Goal: Transaction & Acquisition: Book appointment/travel/reservation

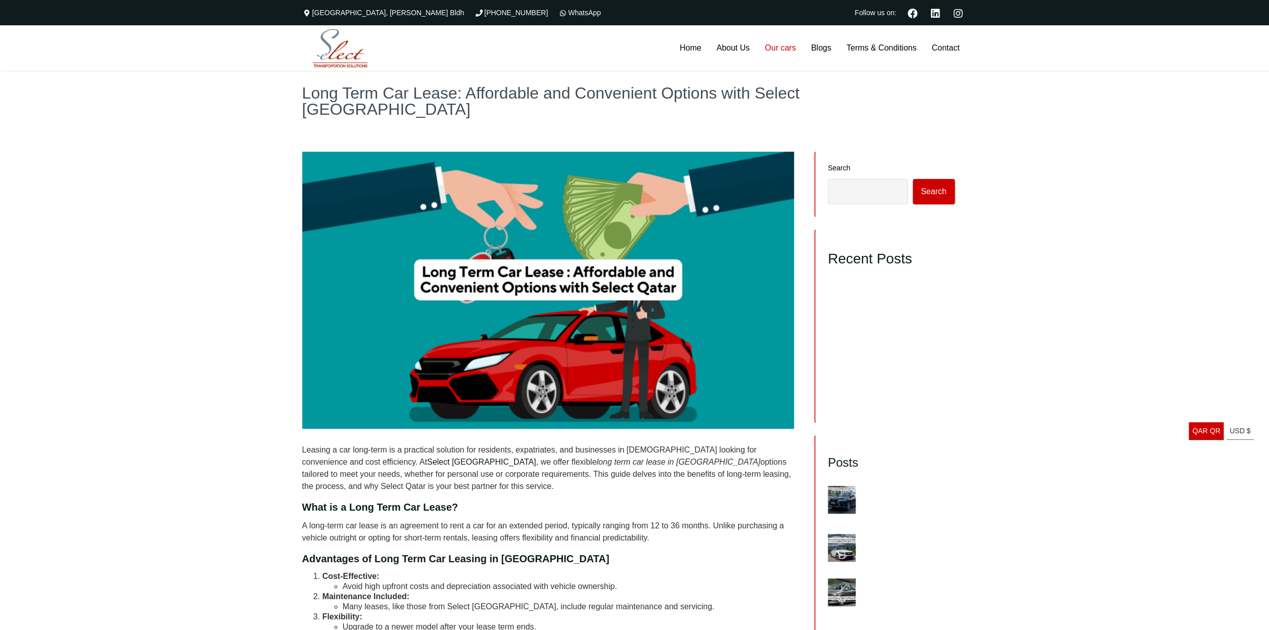
click at [784, 49] on link "Our cars" at bounding box center [780, 47] width 46 height 45
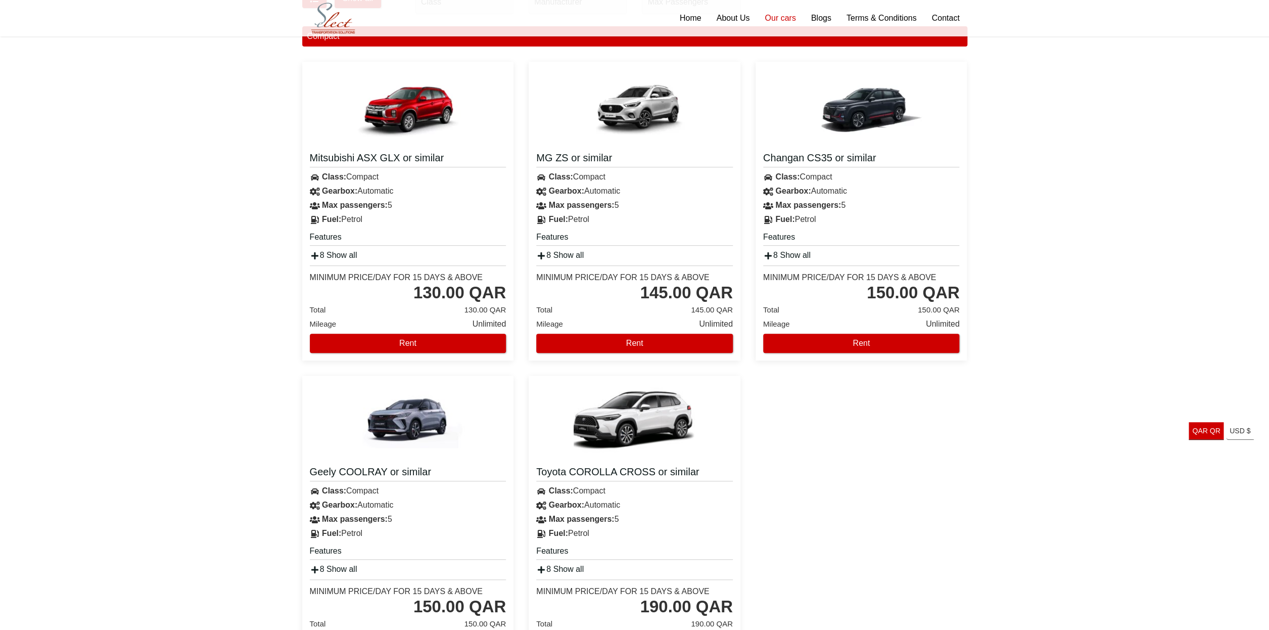
scroll to position [167, 0]
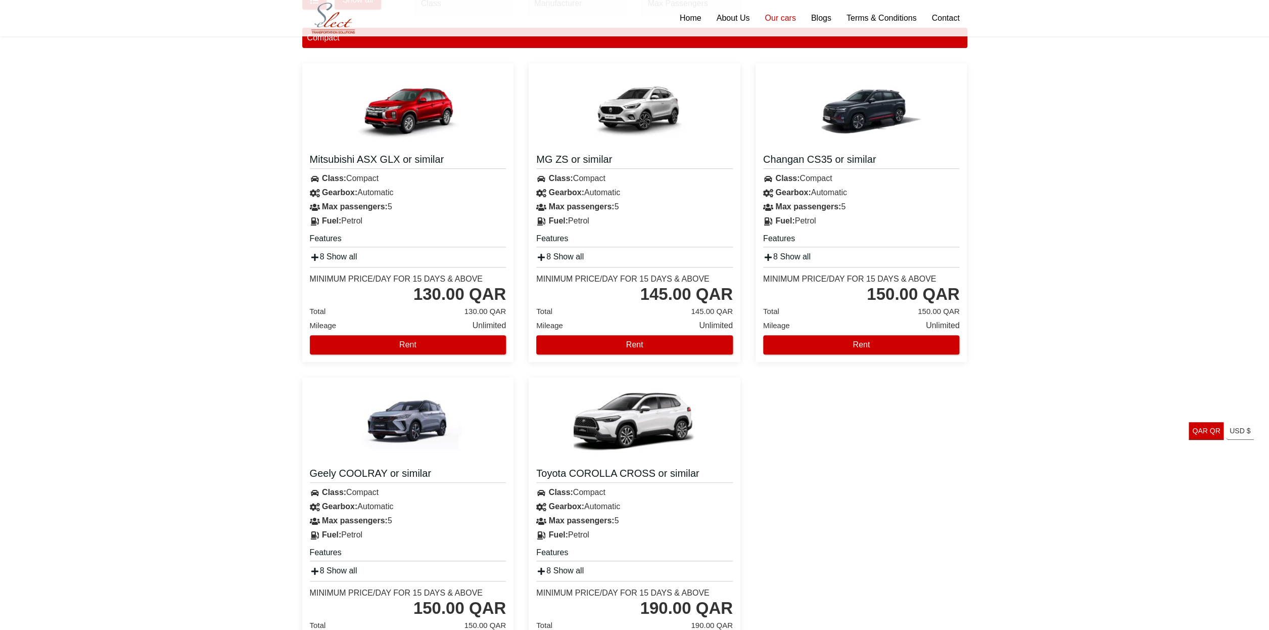
click at [423, 112] on img at bounding box center [407, 109] width 121 height 76
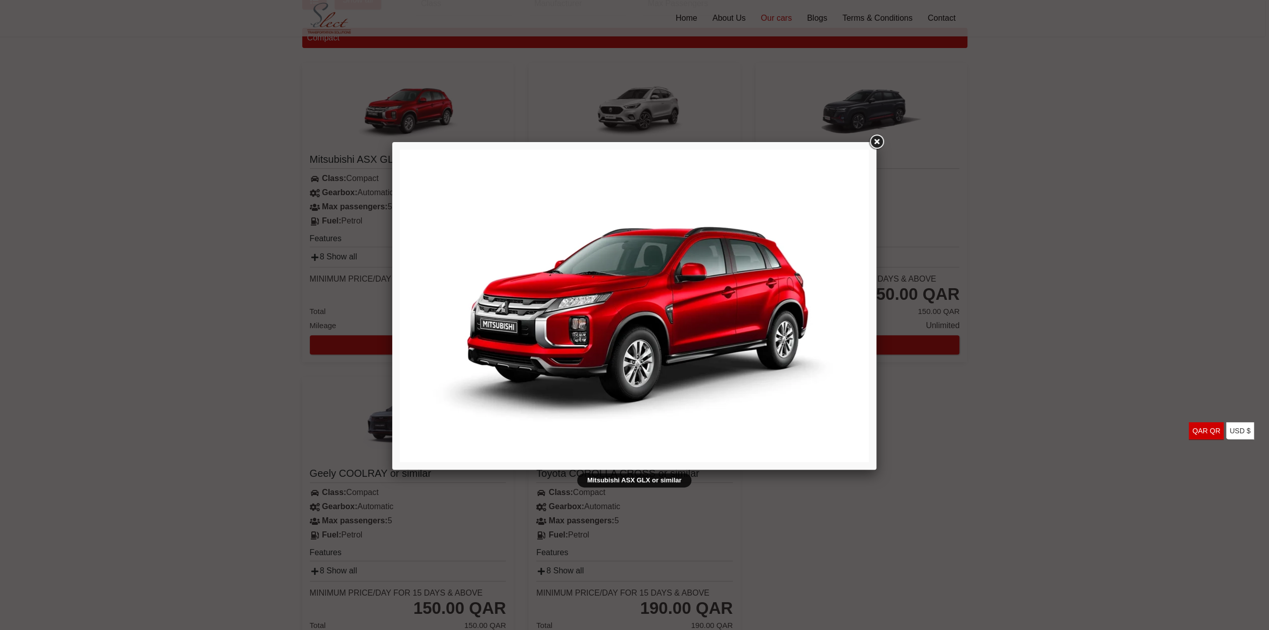
click at [878, 139] on link at bounding box center [876, 142] width 18 height 18
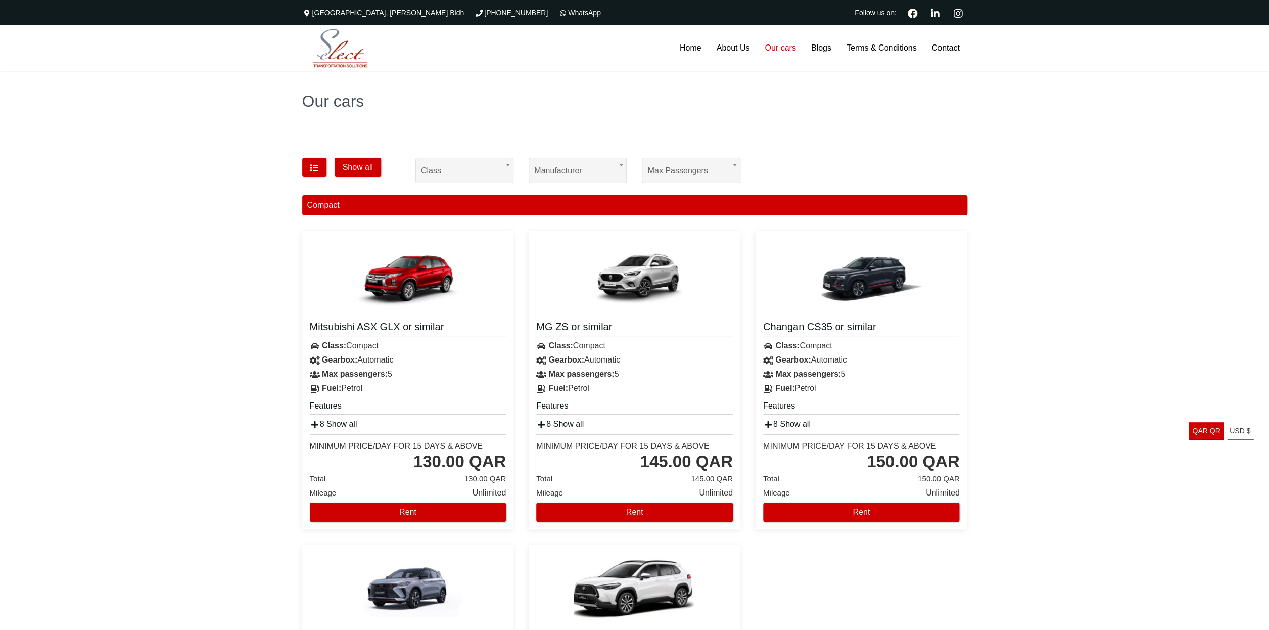
scroll to position [1, 0]
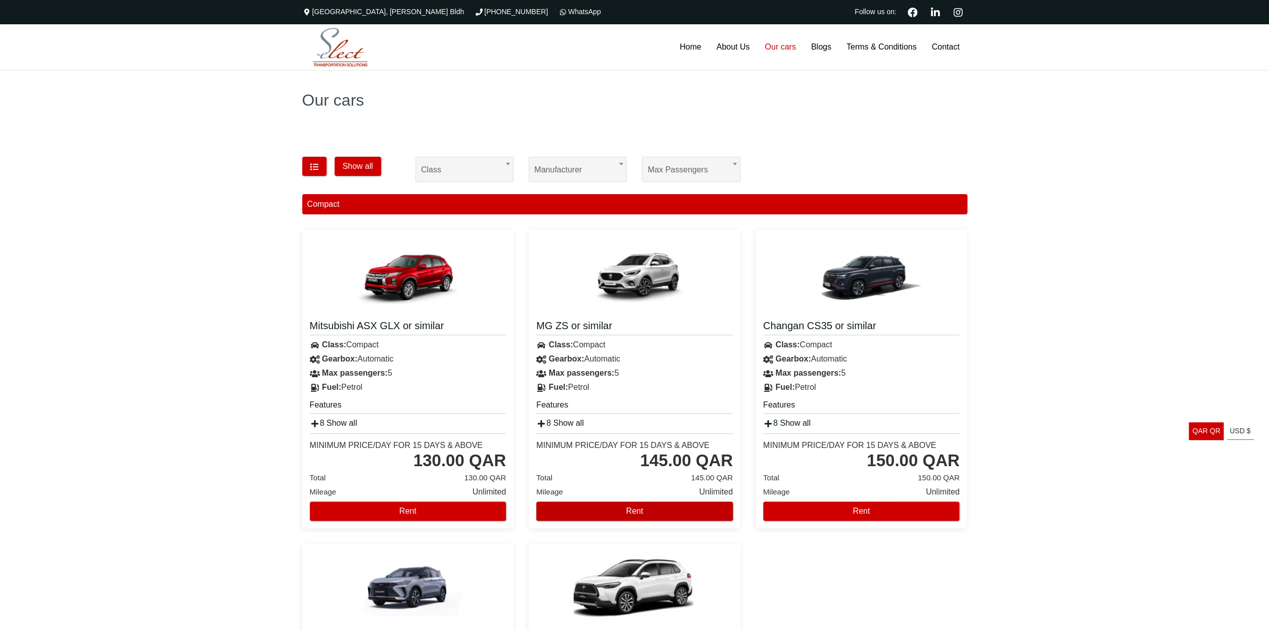
click at [639, 505] on button "Rent" at bounding box center [634, 510] width 197 height 19
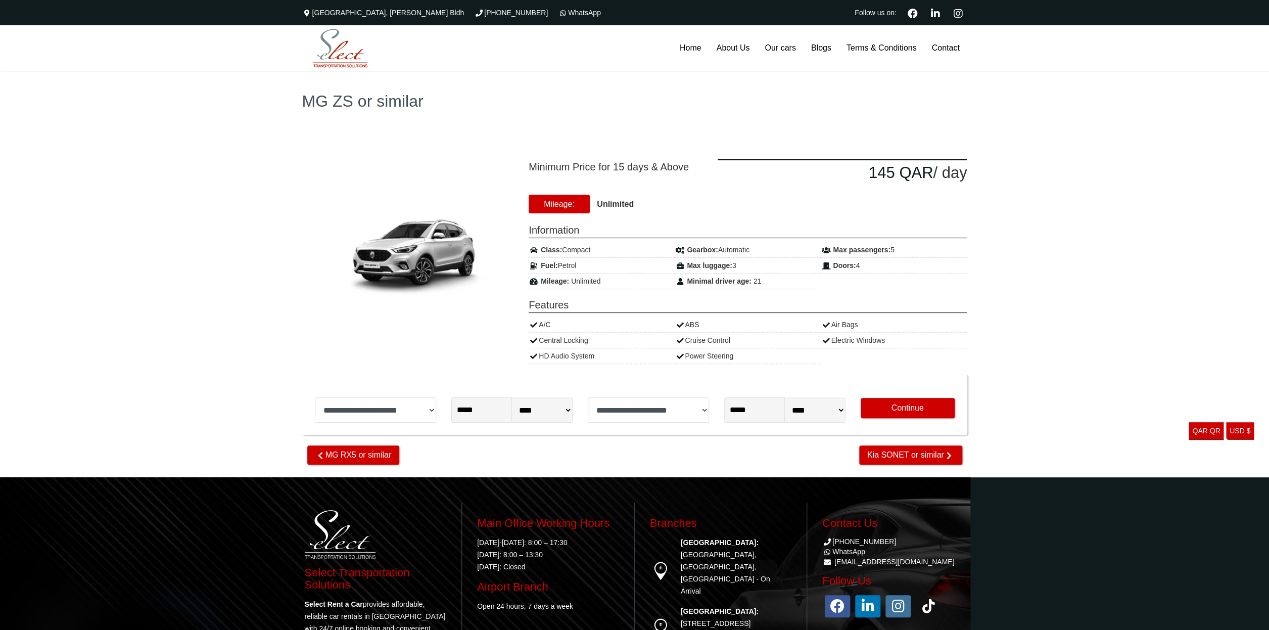
click at [1210, 426] on link "QAR QR USA dollar" at bounding box center [1205, 431] width 35 height 18
click at [1240, 430] on link "USD $ Europian Euro" at bounding box center [1240, 431] width 28 height 18
click at [1206, 430] on link "QAR QR USA dollar" at bounding box center [1205, 431] width 35 height 18
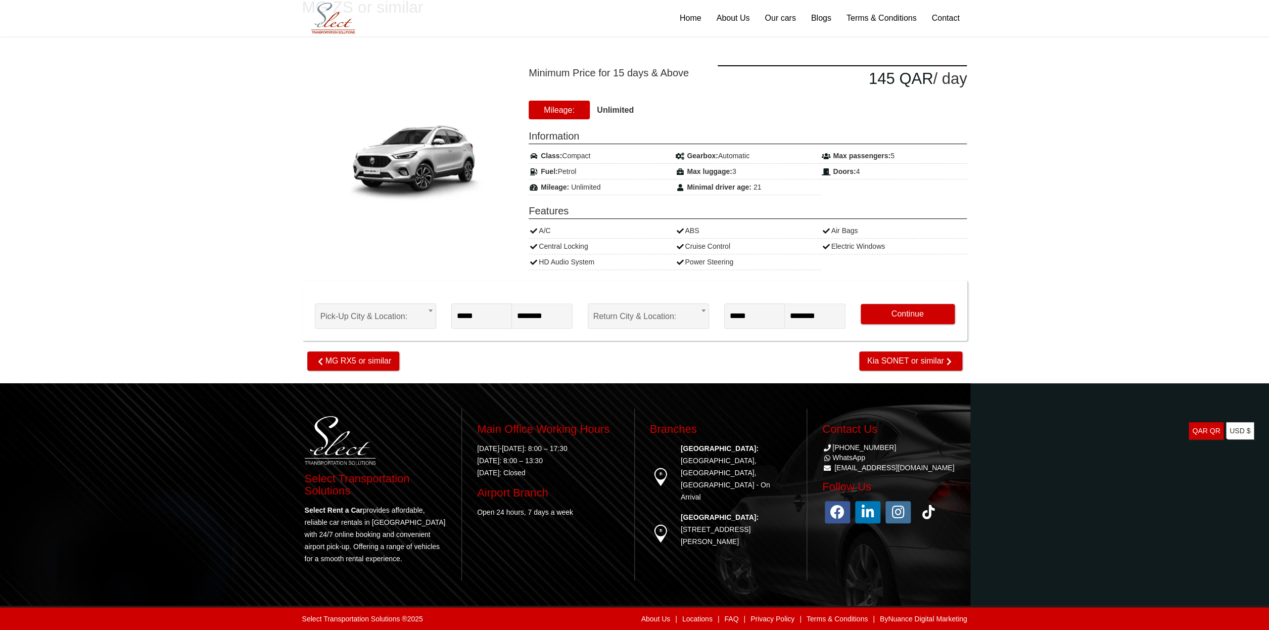
scroll to position [89, 0]
